Goal: Task Accomplishment & Management: Use online tool/utility

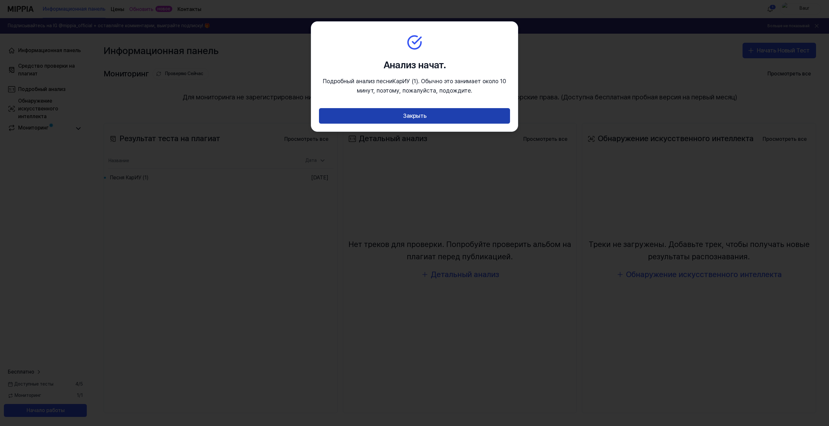
click at [455, 120] on button "Закрыть" at bounding box center [414, 116] width 191 height 16
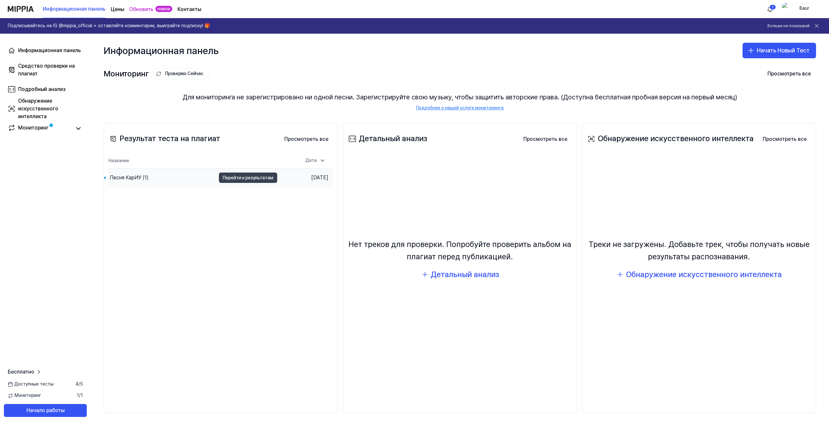
click at [220, 180] on button "Перейти к результатам" at bounding box center [248, 178] width 58 height 10
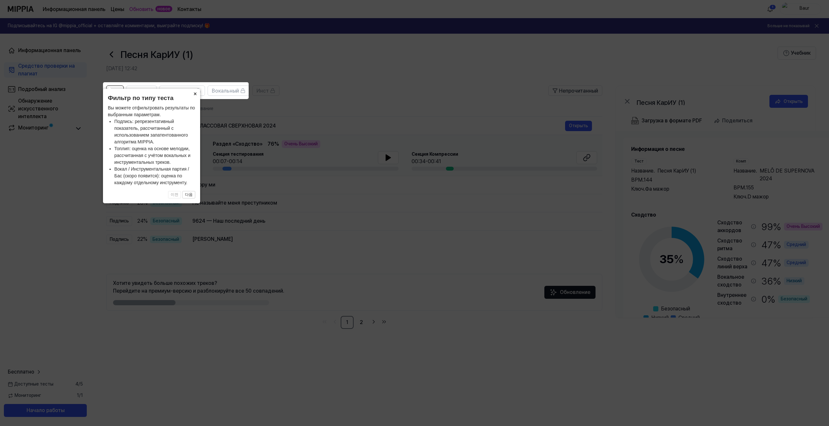
click at [196, 93] on button "×" at bounding box center [195, 93] width 10 height 9
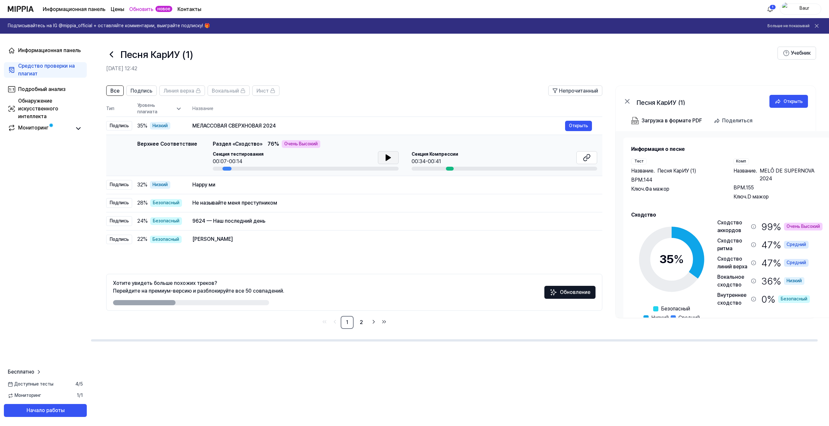
click at [387, 161] on icon at bounding box center [389, 158] width 8 height 8
click at [390, 159] on icon at bounding box center [389, 158] width 8 height 8
click at [390, 157] on icon at bounding box center [389, 158] width 8 height 8
click at [260, 126] on div "МЕЛАССОВАЯ СВЕРХНОВАЯ 2024" at bounding box center [378, 126] width 373 height 8
click at [586, 157] on icon at bounding box center [587, 158] width 8 height 8
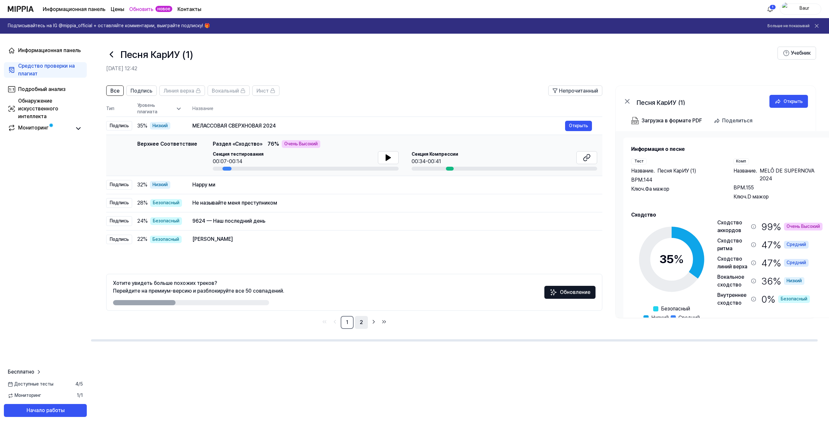
click at [362, 322] on link "2" at bounding box center [361, 322] width 13 height 13
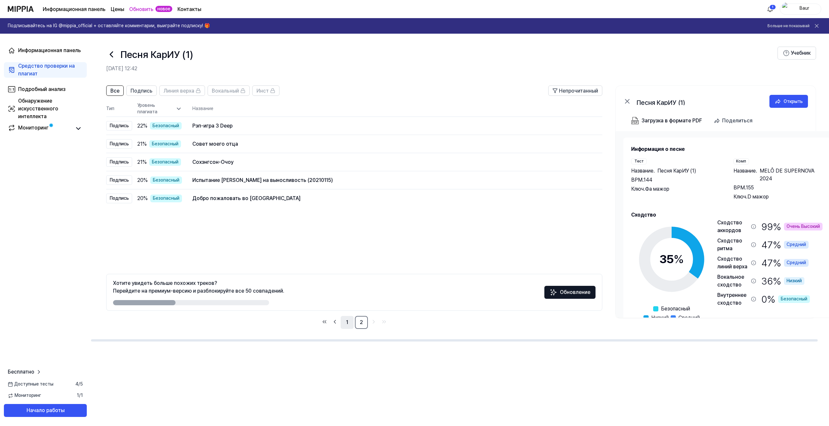
click at [347, 325] on link "1" at bounding box center [347, 322] width 13 height 13
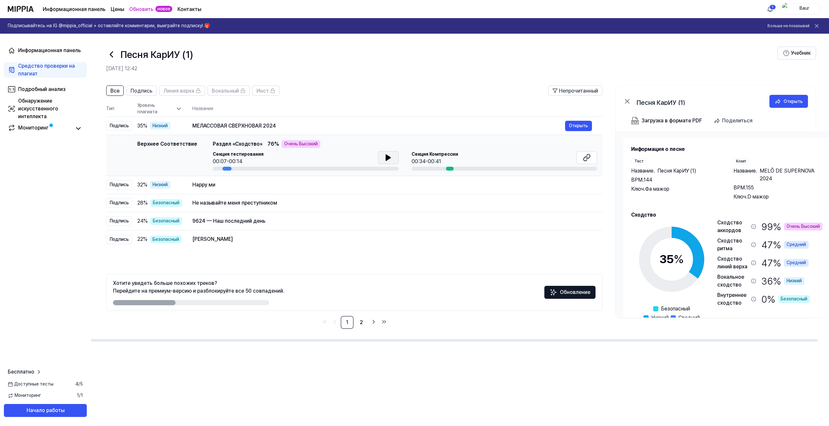
click at [386, 159] on icon at bounding box center [388, 158] width 5 height 6
click at [385, 158] on icon at bounding box center [389, 158] width 8 height 8
click at [69, 411] on button "Начало работы" at bounding box center [45, 410] width 83 height 13
click at [52, 90] on div "Подробный анализ" at bounding box center [41, 90] width 47 height 8
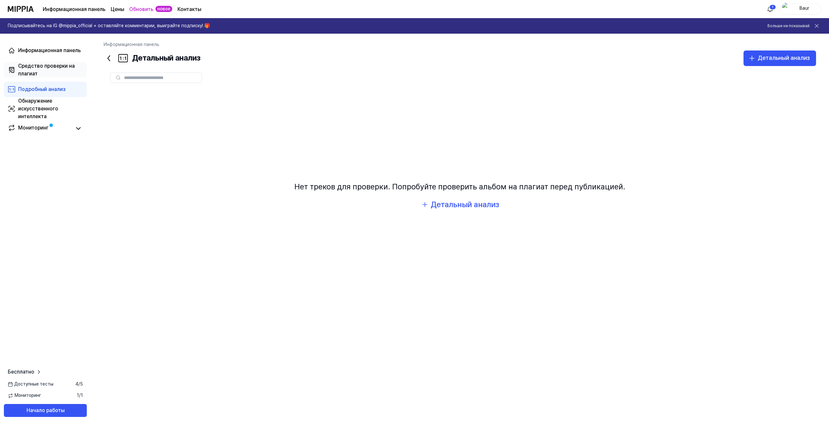
click at [50, 69] on div "Средство проверки на плагиат" at bounding box center [50, 70] width 65 height 16
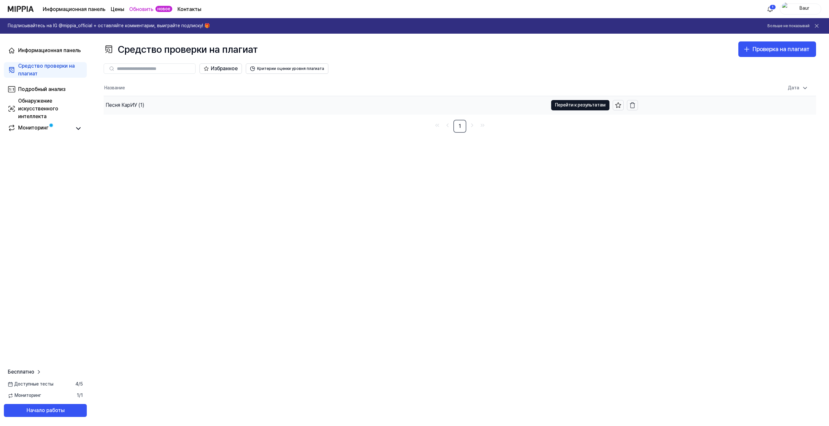
click at [121, 103] on div "Песня КарИУ (1)" at bounding box center [125, 105] width 39 height 8
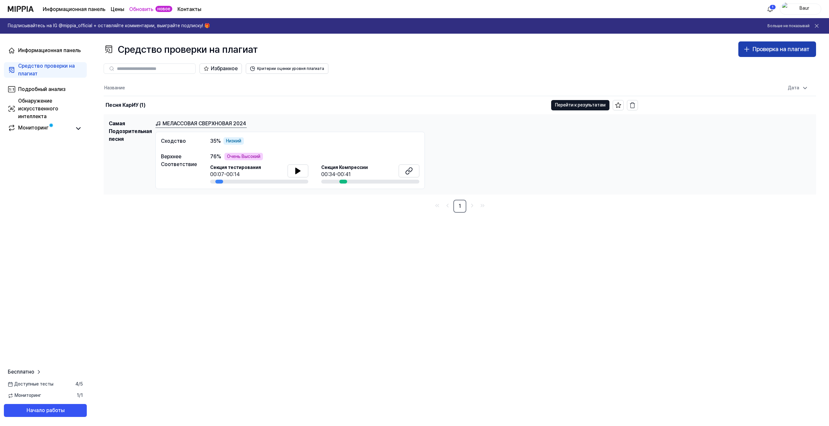
click at [759, 50] on div "Проверка на плагиат" at bounding box center [781, 49] width 57 height 9
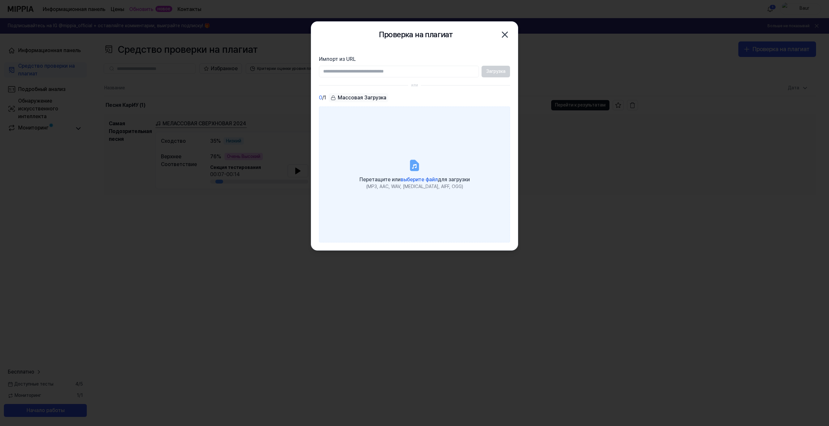
click at [431, 146] on label "Перетащите или выберите файл для загрузки (MP3, AAC, WAV, [MEDICAL_DATA], AIFF,…" at bounding box center [414, 175] width 191 height 136
click at [0, 0] on input "Перетащите или выберите файл для загрузки (MP3, AAC, WAV, [MEDICAL_DATA], AIFF,…" at bounding box center [0, 0] width 0 height 0
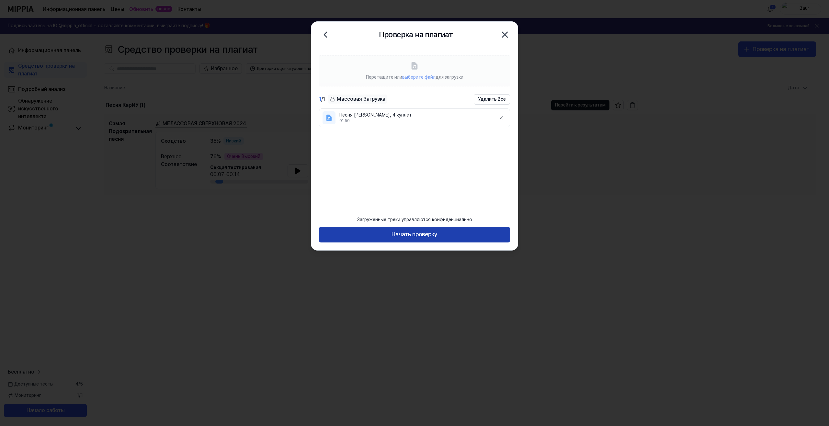
click at [431, 237] on button "Начать проверку" at bounding box center [414, 235] width 191 height 16
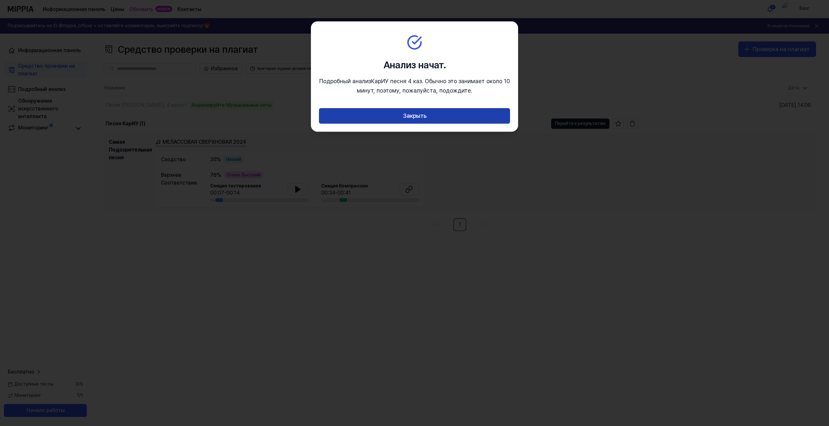
click at [469, 119] on button "Закрыть" at bounding box center [414, 116] width 191 height 16
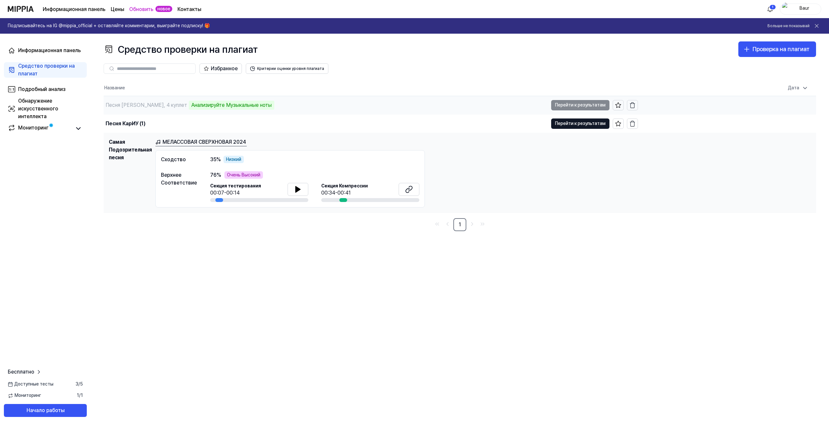
click at [294, 105] on div "Песня [PERSON_NAME], 4 куплет Анализируйте Музыкальные ноты" at bounding box center [326, 105] width 445 height 18
drag, startPoint x: 610, startPoint y: 319, endPoint x: 677, endPoint y: 117, distance: 213.8
click at [610, 317] on div "Средство проверки на плагиат Проверка на плагиат Plagiarism Checker Detail Anal…" at bounding box center [460, 230] width 739 height 393
